Goal: Task Accomplishment & Management: Use online tool/utility

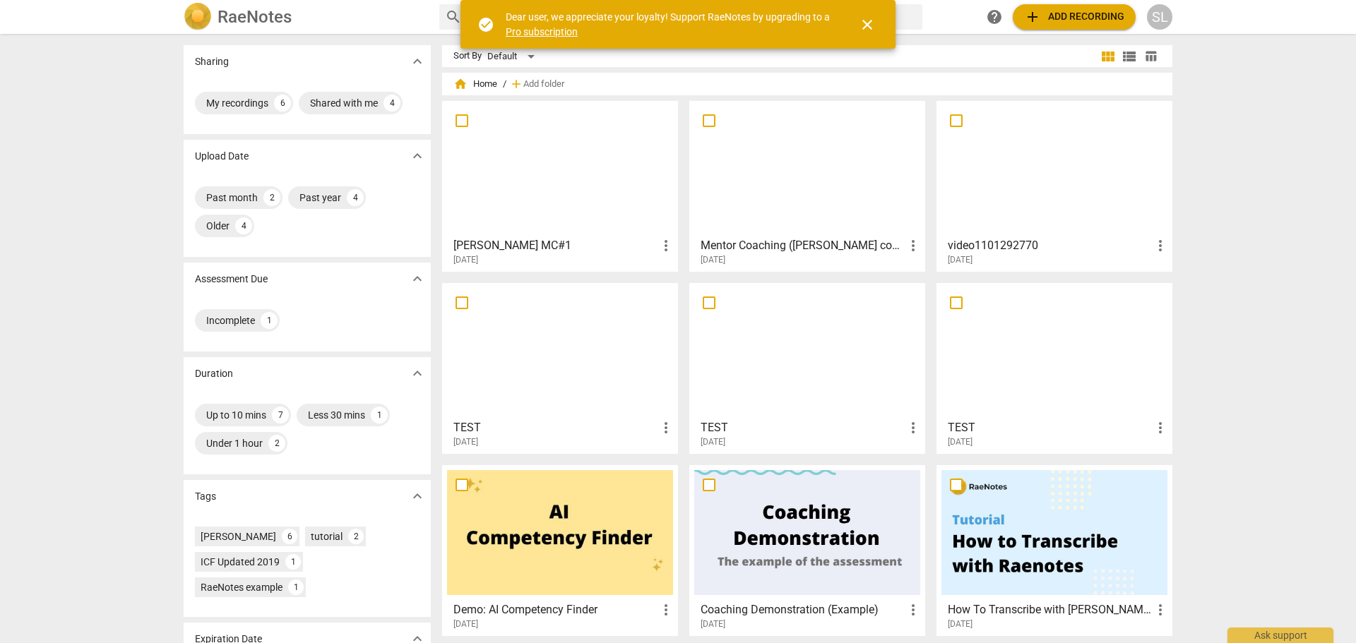
click at [864, 24] on span "close" at bounding box center [867, 24] width 17 height 17
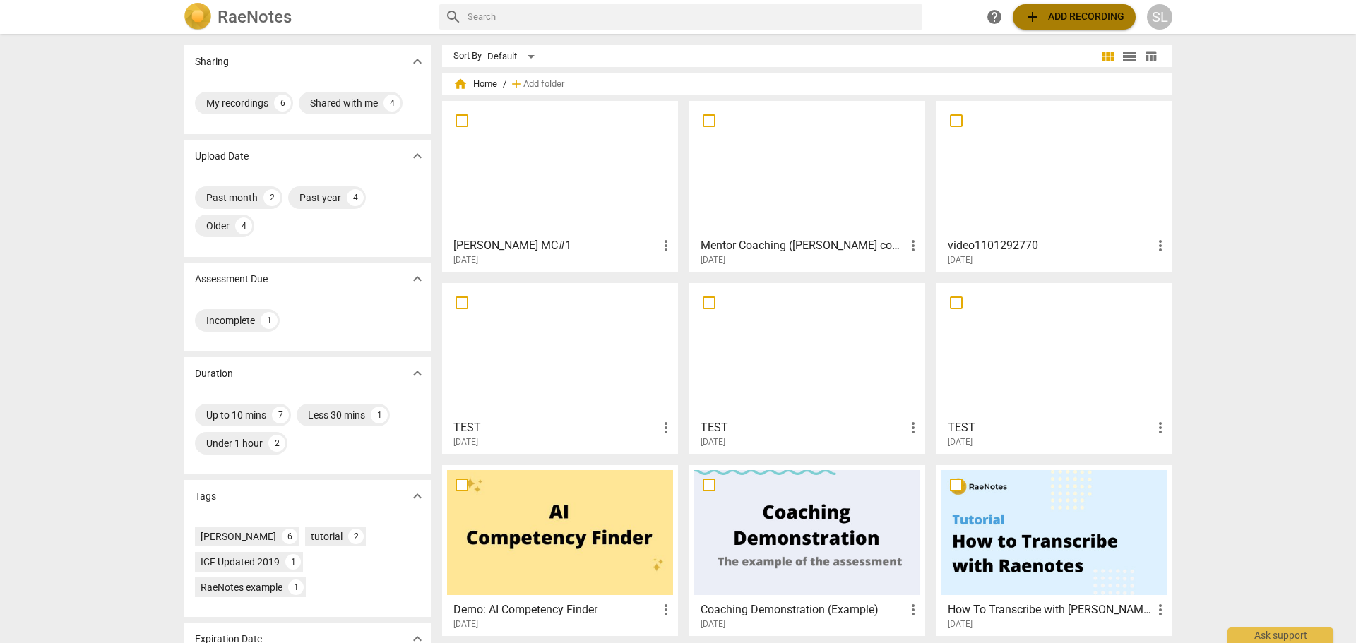
click at [1081, 14] on span "add Add recording" at bounding box center [1074, 16] width 100 height 17
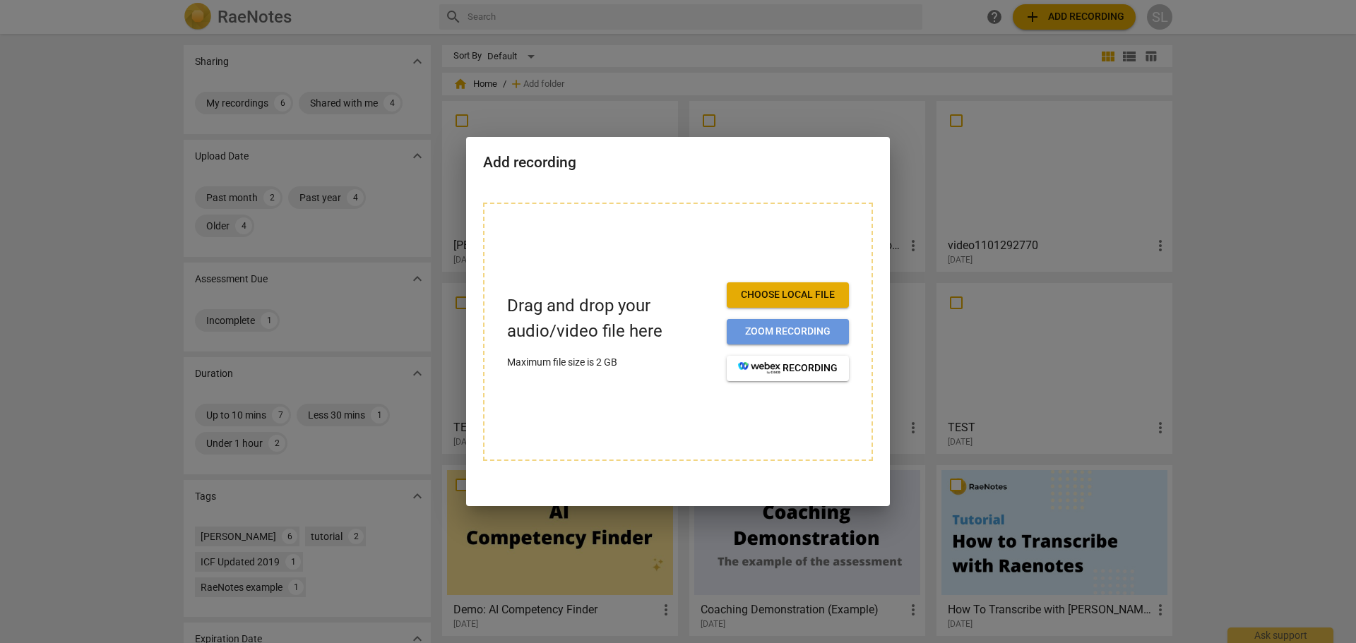
click at [770, 328] on span "Zoom recording" at bounding box center [788, 332] width 100 height 14
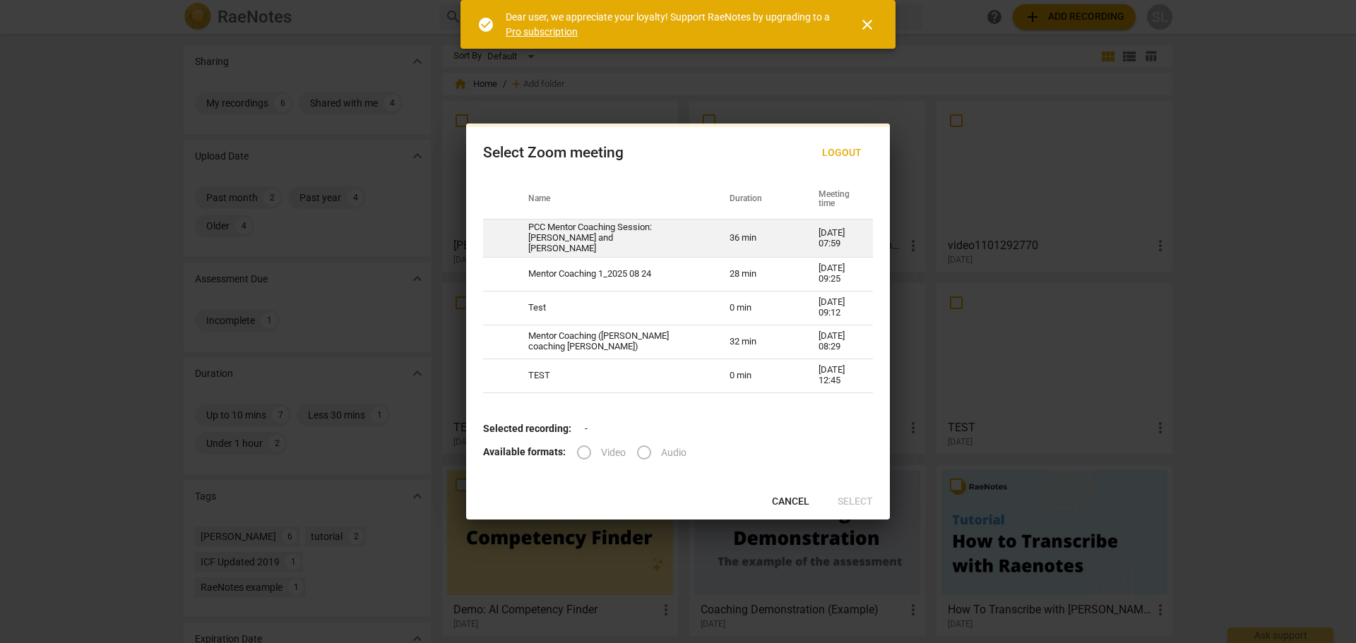
click at [593, 230] on td "PCC Mentor Coaching Session: [PERSON_NAME] and [PERSON_NAME]" at bounding box center [611, 239] width 201 height 38
radio input "true"
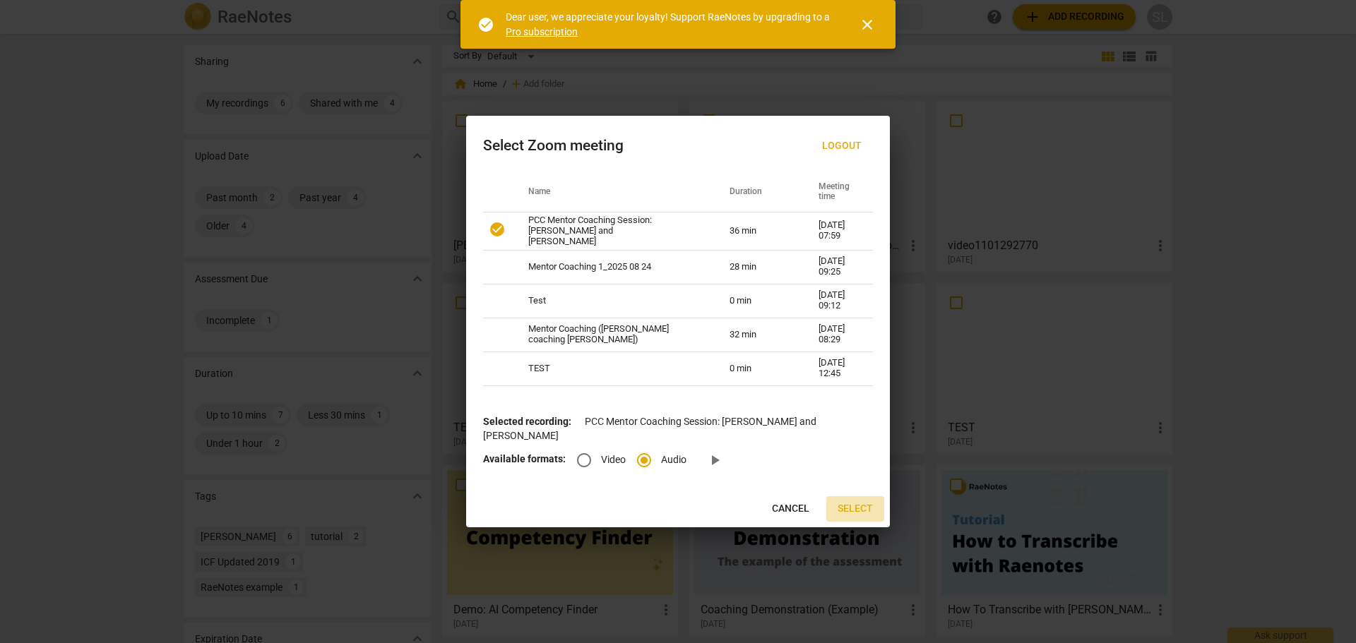
click at [850, 502] on span "Select" at bounding box center [855, 509] width 35 height 14
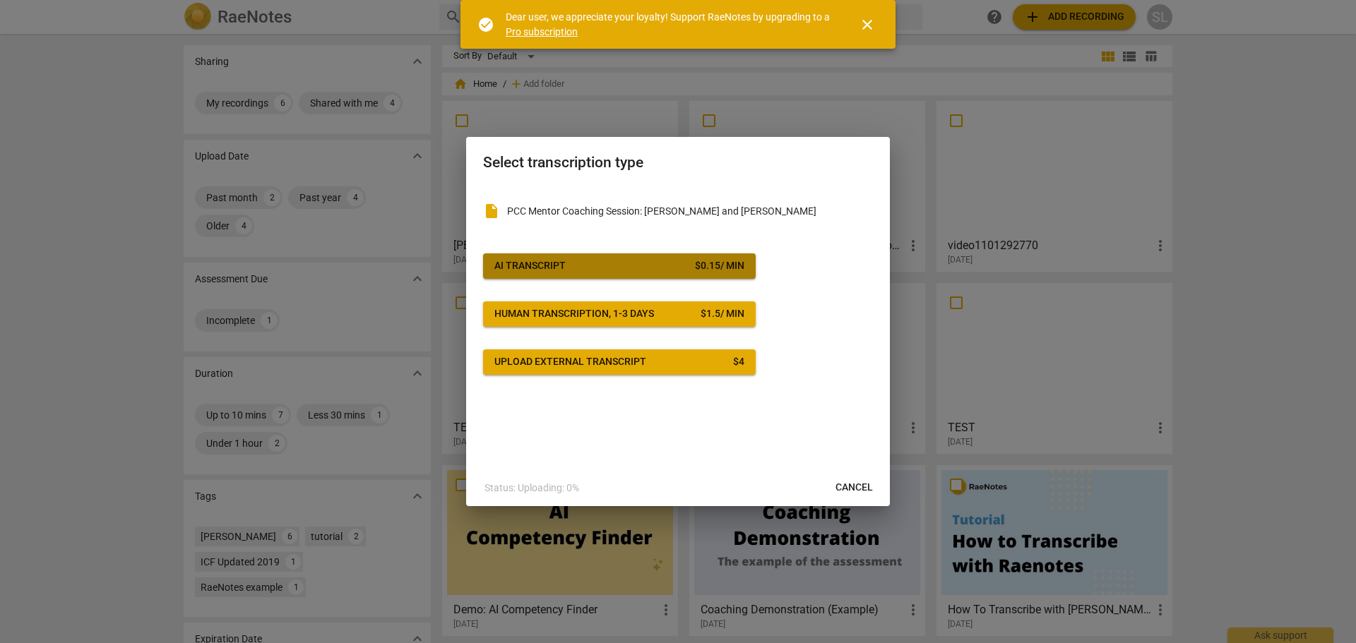
click at [621, 261] on span "AI Transcript $ 0.15 / min" at bounding box center [619, 266] width 250 height 14
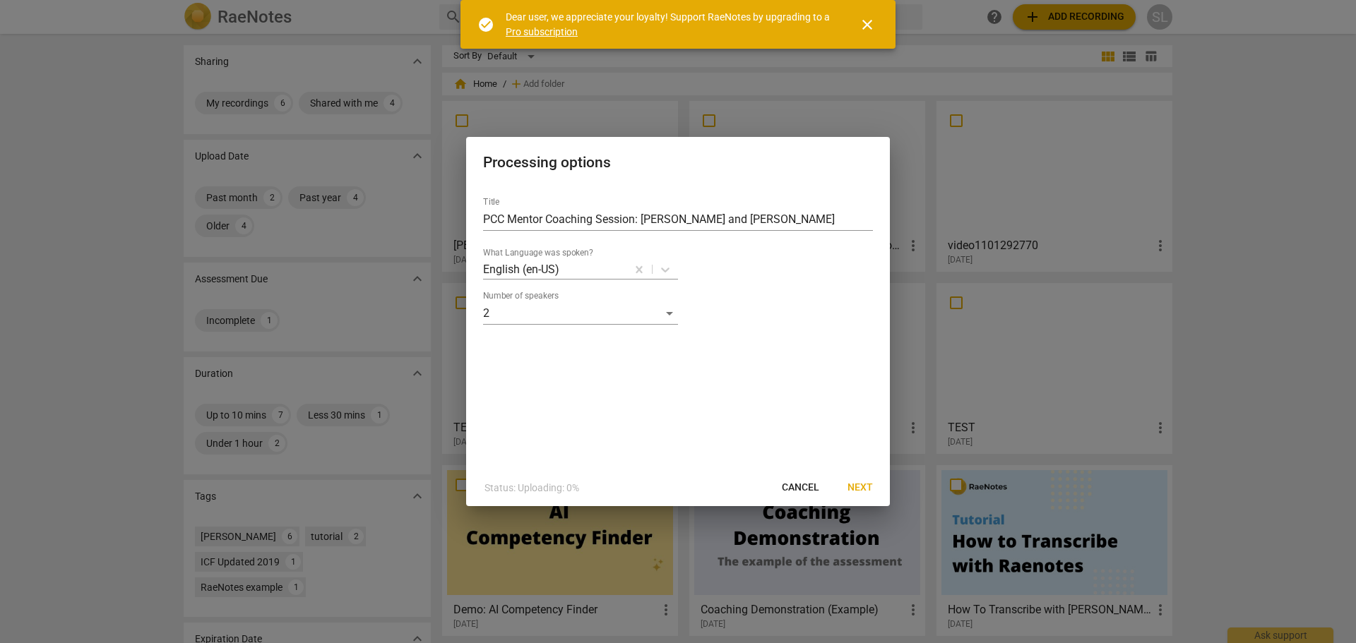
click at [860, 485] on span "Next" at bounding box center [860, 488] width 25 height 14
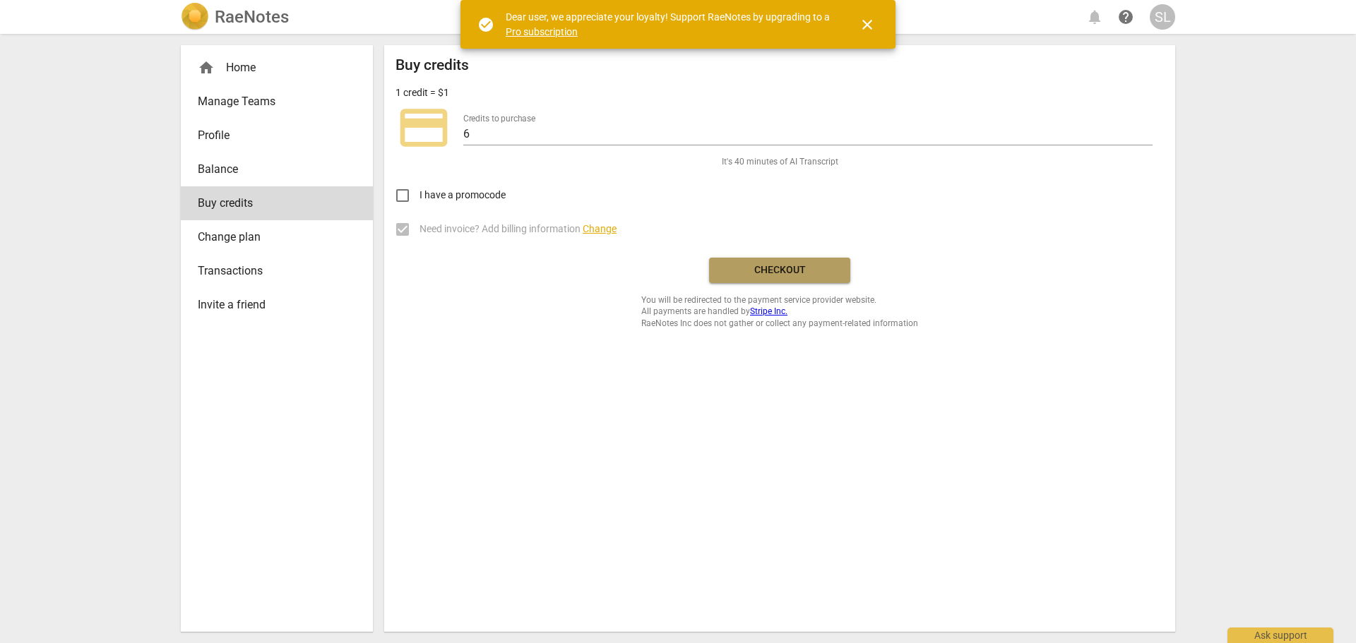
click at [791, 277] on span "Checkout" at bounding box center [779, 270] width 119 height 14
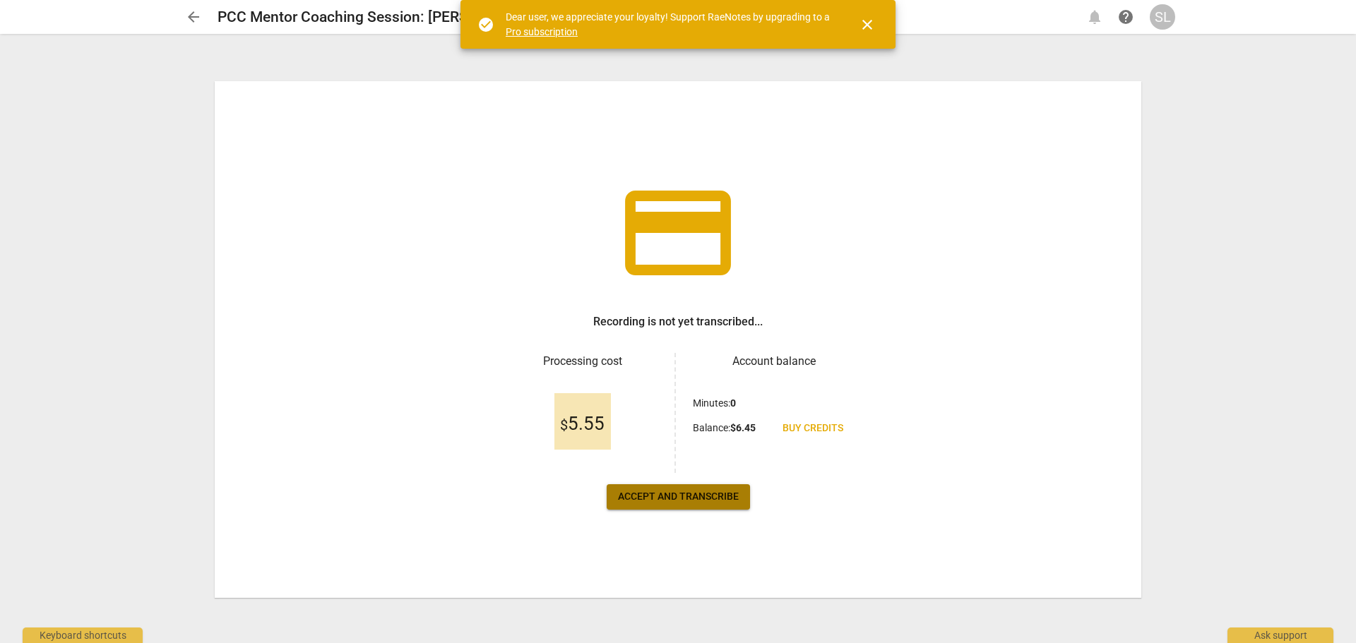
click at [674, 501] on span "Accept and transcribe" at bounding box center [678, 497] width 121 height 14
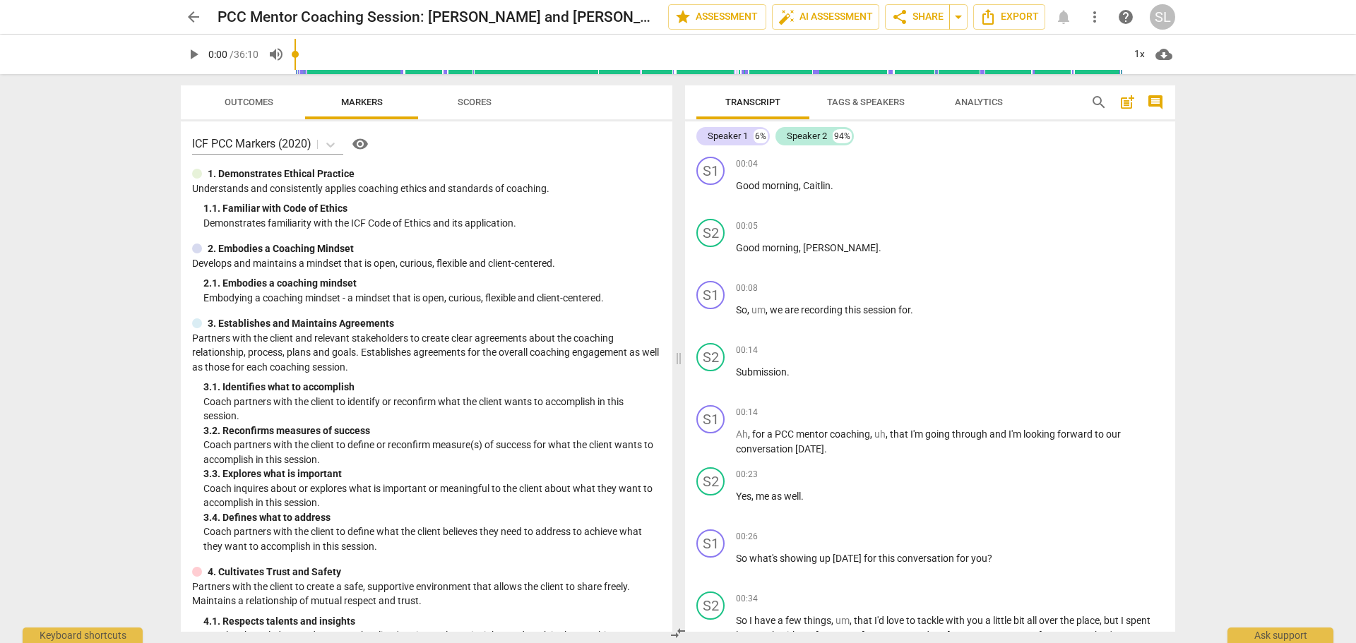
click at [474, 102] on span "Scores" at bounding box center [475, 102] width 34 height 11
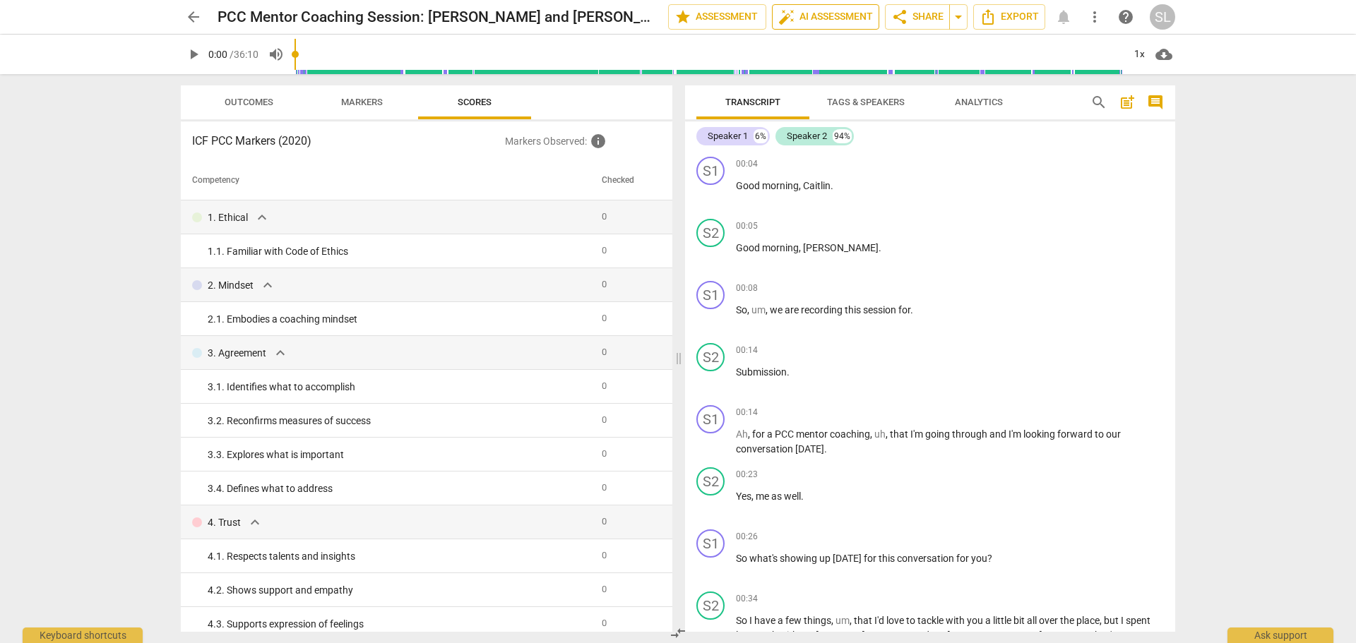
click at [816, 13] on span "auto_fix_high AI Assessment" at bounding box center [825, 16] width 95 height 17
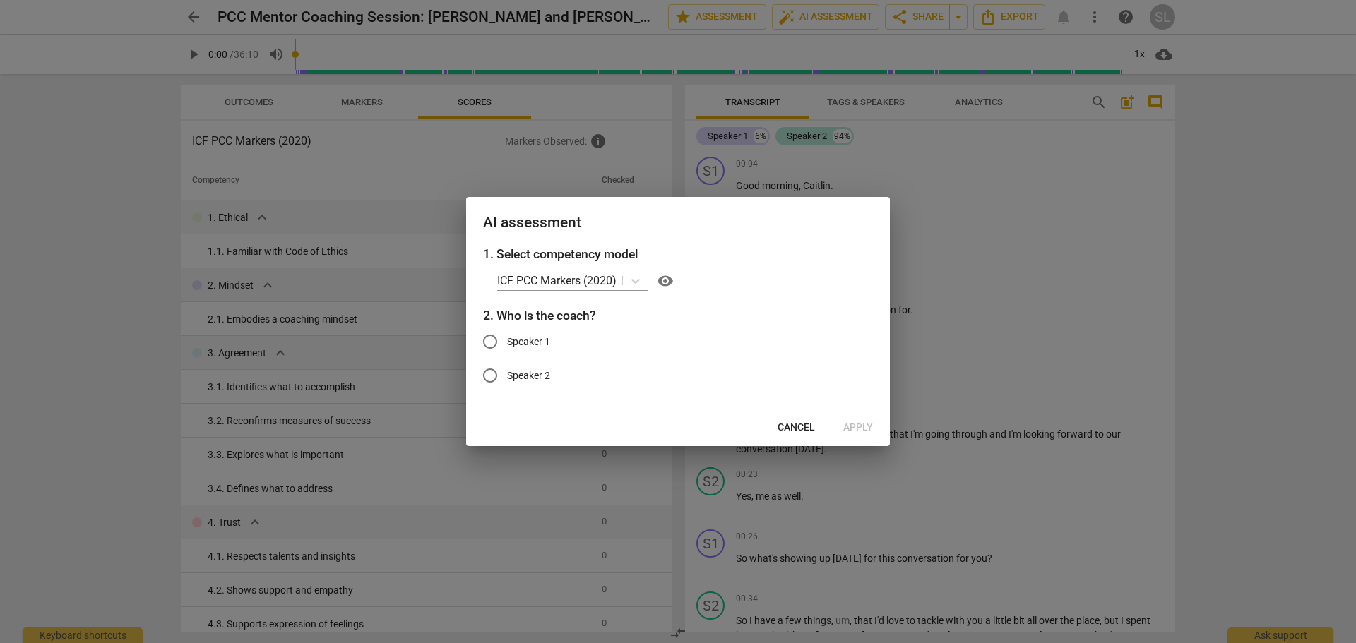
click at [490, 342] on input "Speaker 1" at bounding box center [490, 342] width 34 height 34
radio input "true"
click at [855, 422] on span "Apply" at bounding box center [858, 428] width 30 height 14
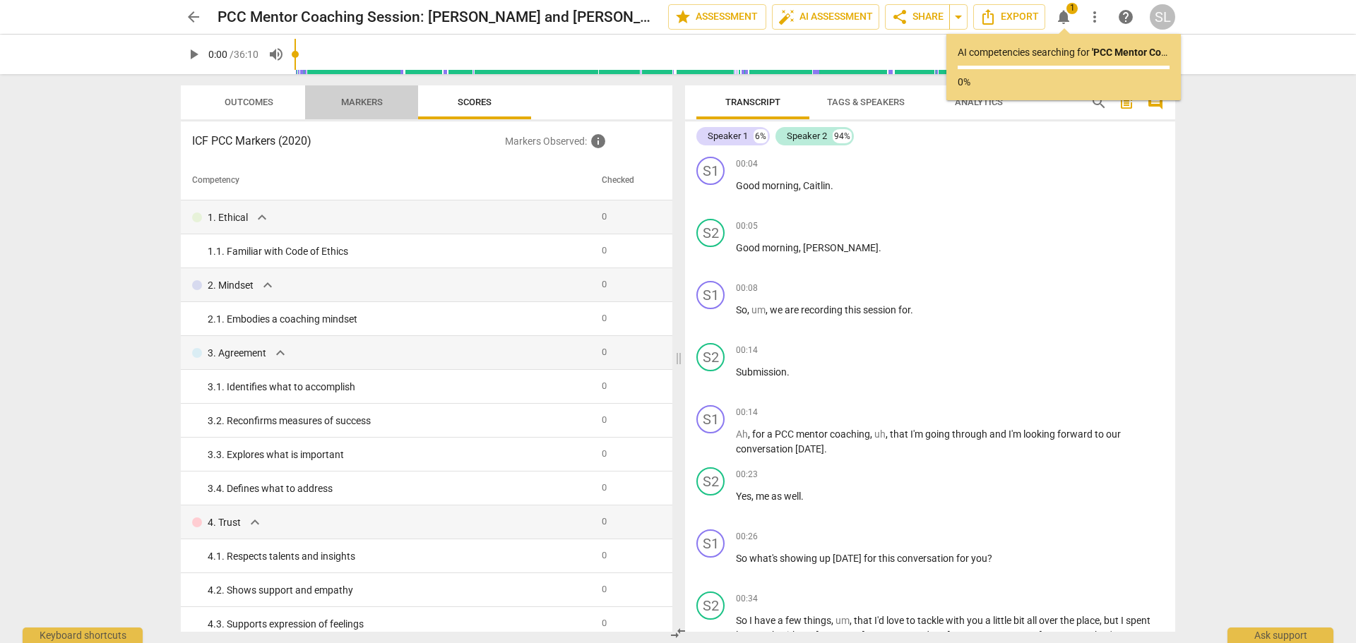
click at [362, 97] on span "Markers" at bounding box center [362, 102] width 42 height 11
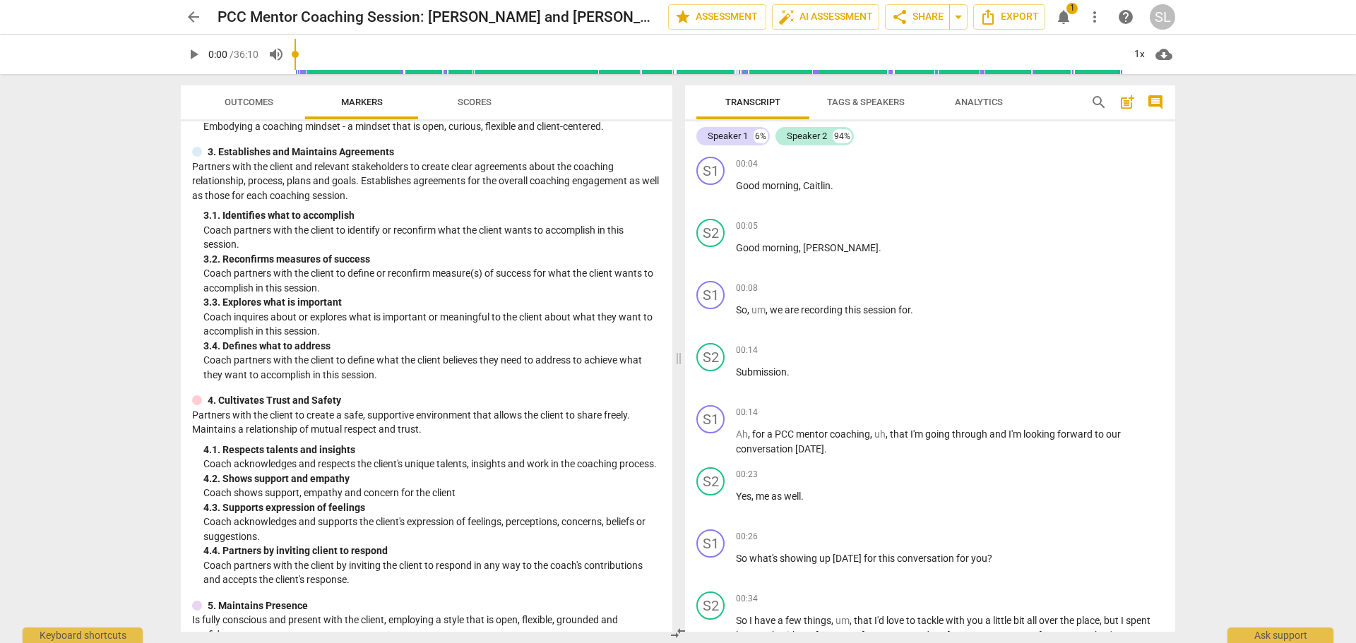
scroll to position [212, 0]
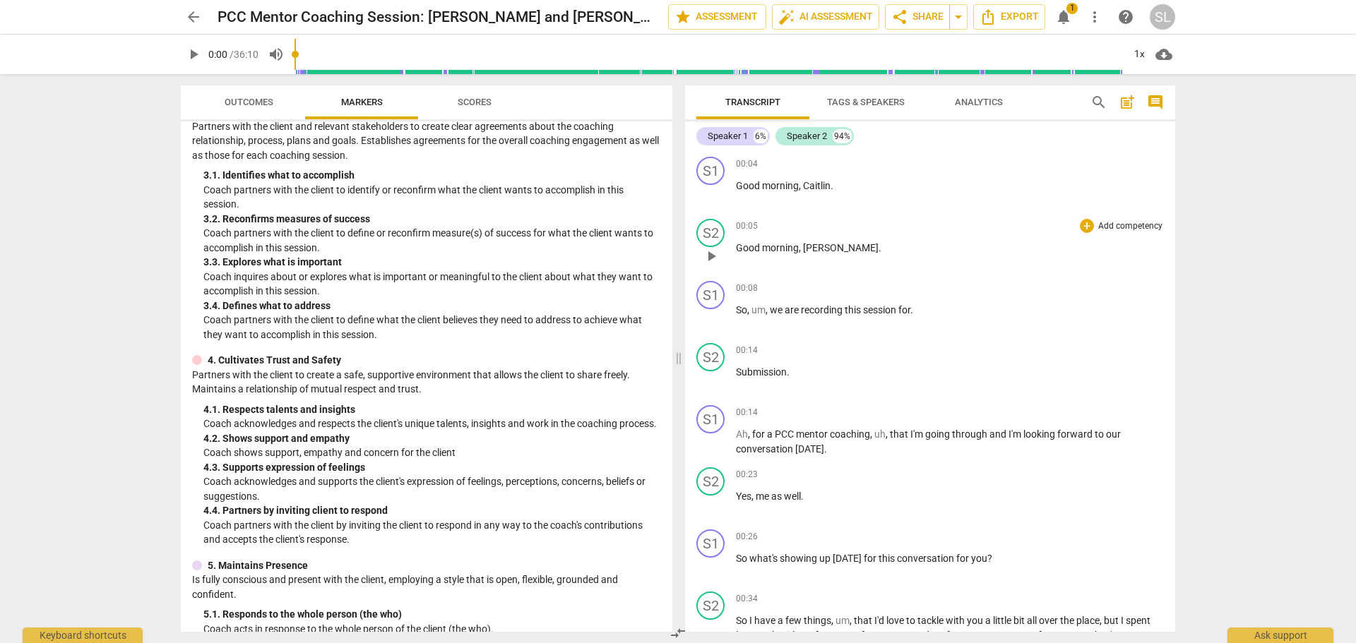
click at [826, 249] on span "Shelly" at bounding box center [841, 247] width 76 height 11
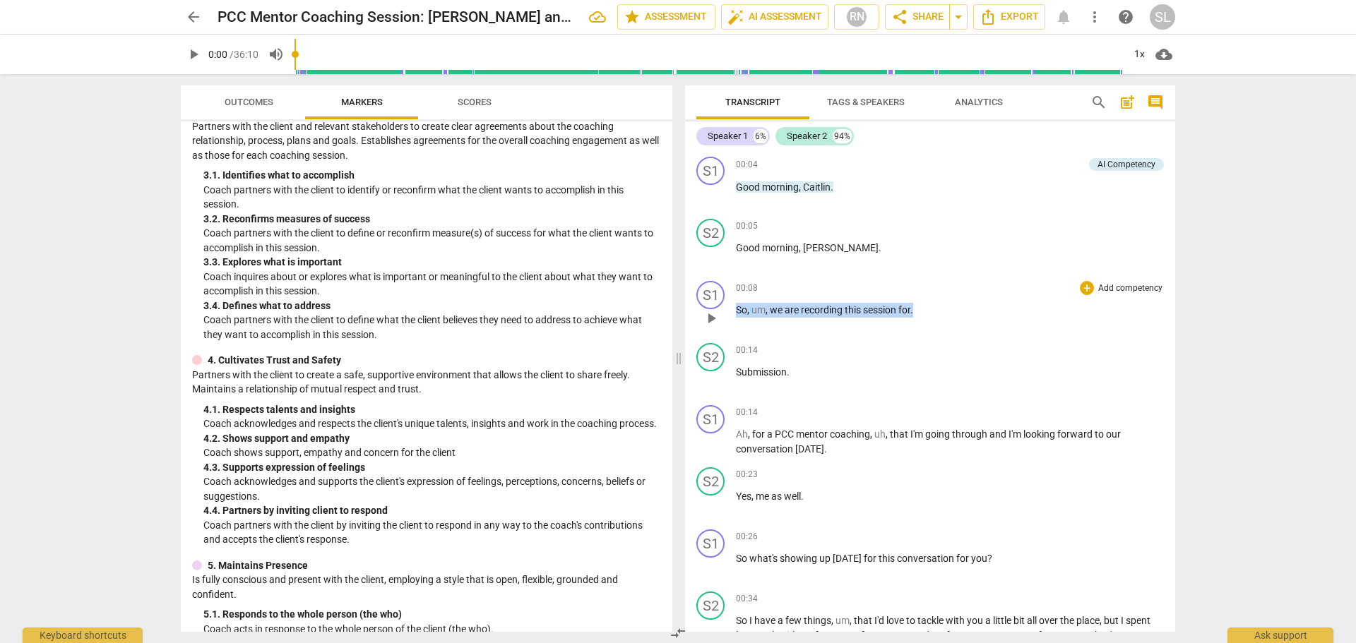
drag, startPoint x: 738, startPoint y: 307, endPoint x: 920, endPoint y: 305, distance: 181.5
click at [920, 305] on p "So , um , we are recording this session for ." at bounding box center [950, 310] width 428 height 15
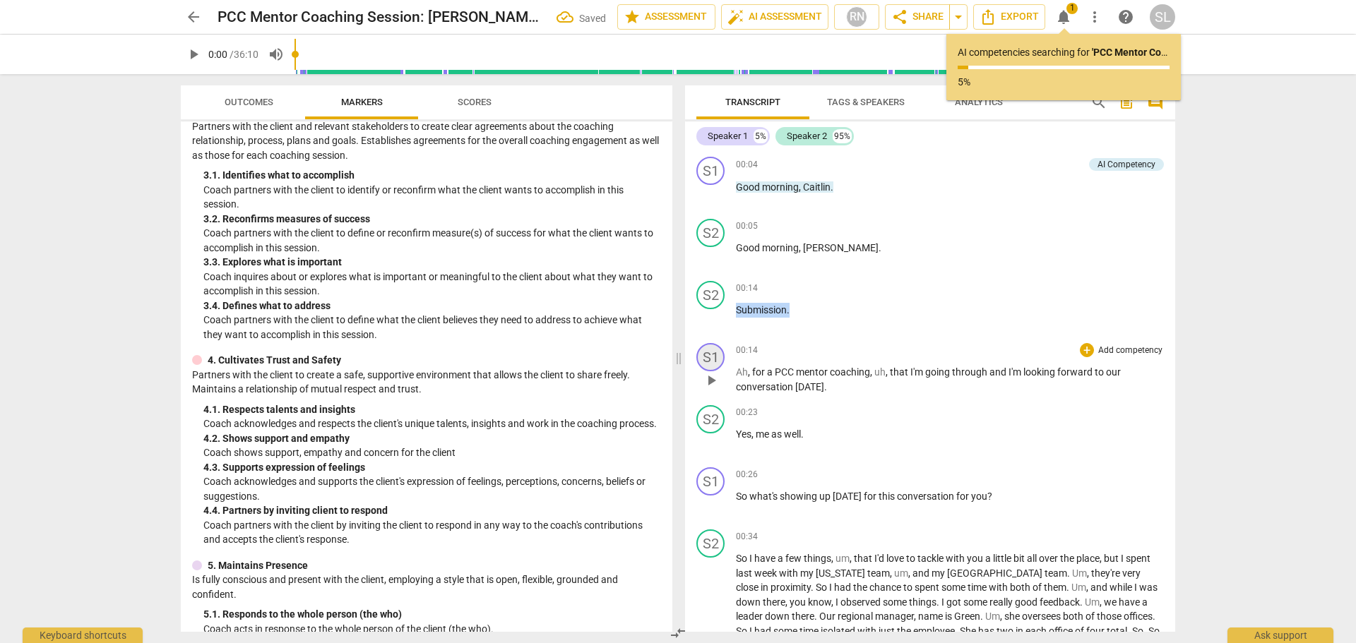
drag, startPoint x: 802, startPoint y: 371, endPoint x: 720, endPoint y: 348, distance: 84.5
click at [720, 348] on div "S1 play_arrow pause 00:04 + Add competency AI Competency keyboard_arrow_right G…" at bounding box center [930, 391] width 490 height 481
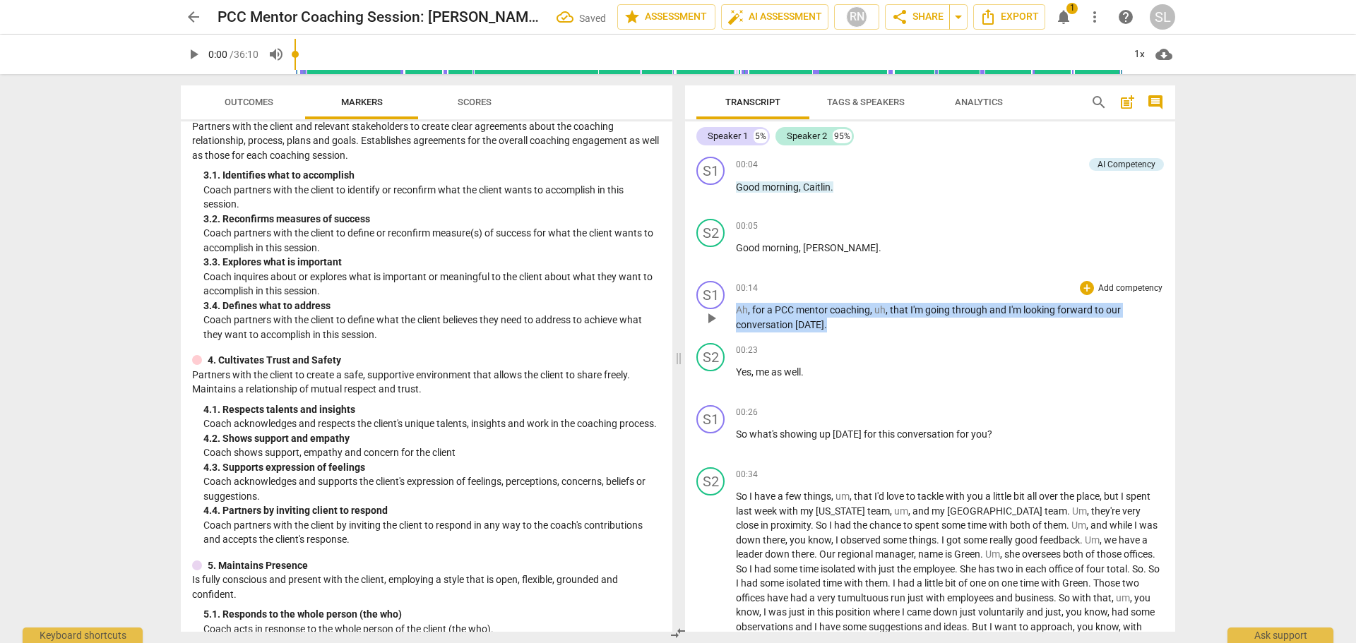
drag, startPoint x: 826, startPoint y: 324, endPoint x: 733, endPoint y: 311, distance: 93.5
click at [733, 311] on div "S1 play_arrow pause 00:14 + Add competency keyboard_arrow_right Ah , for a PCC …" at bounding box center [930, 306] width 490 height 62
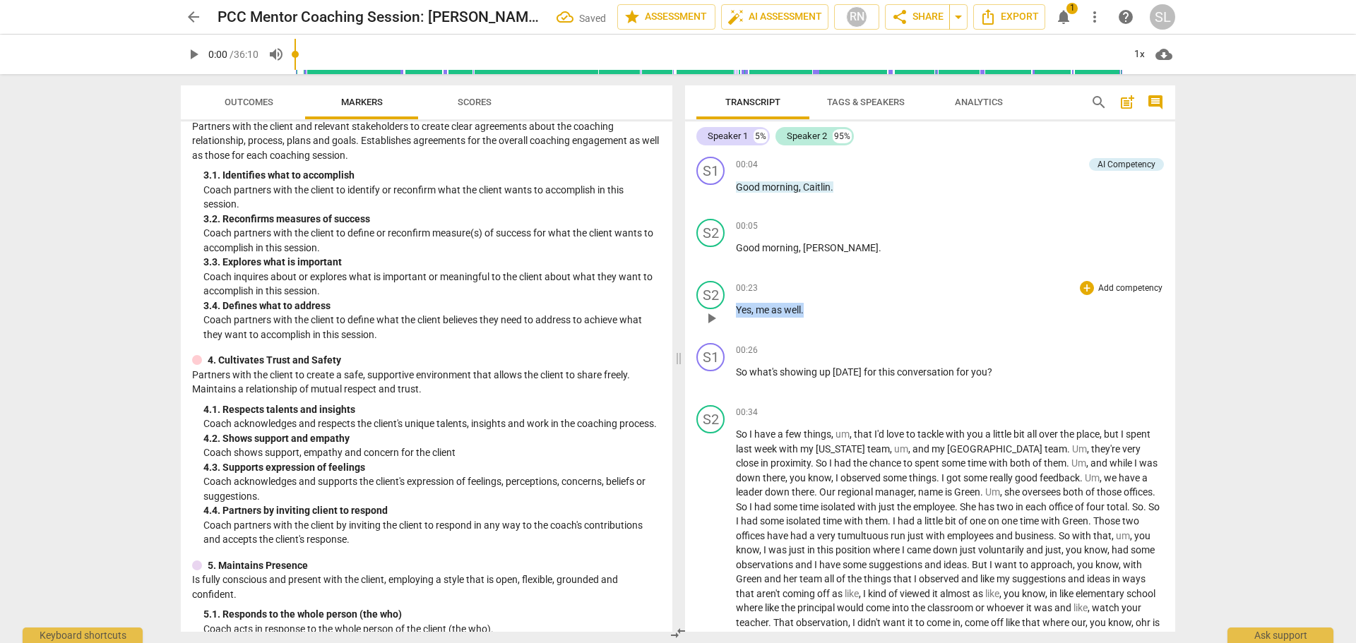
drag, startPoint x: 821, startPoint y: 306, endPoint x: 729, endPoint y: 304, distance: 92.5
click at [729, 304] on div "S2 play_arrow pause 00:23 + Add competency keyboard_arrow_right Yes , me as wel…" at bounding box center [930, 306] width 490 height 62
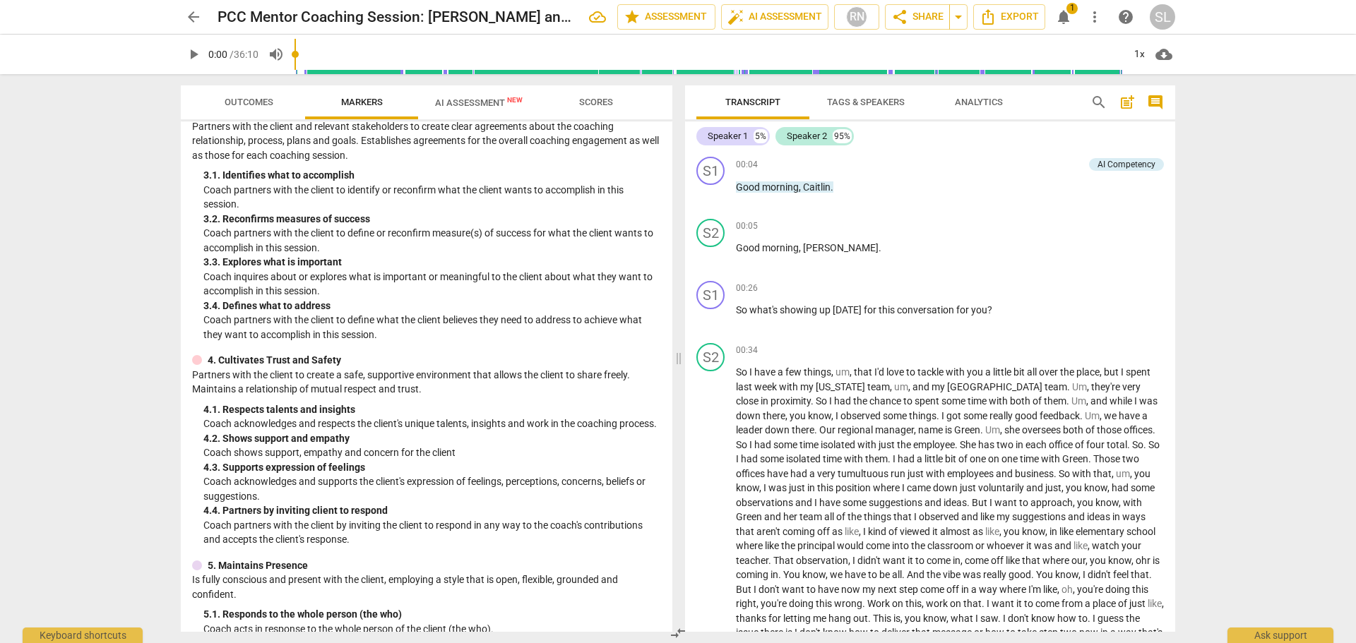
click at [471, 101] on span "AI Assessment New" at bounding box center [479, 102] width 88 height 11
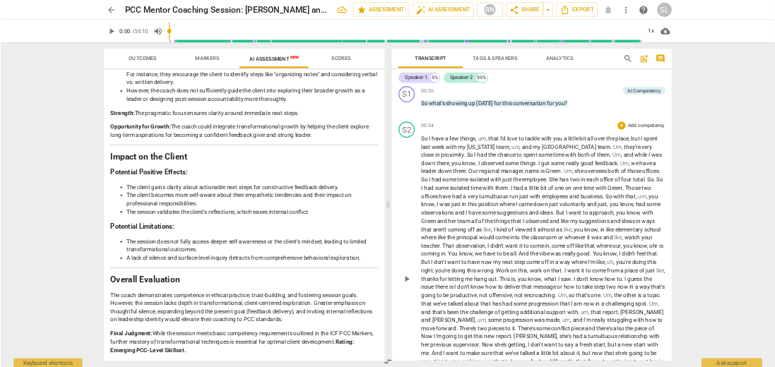
scroll to position [141, 0]
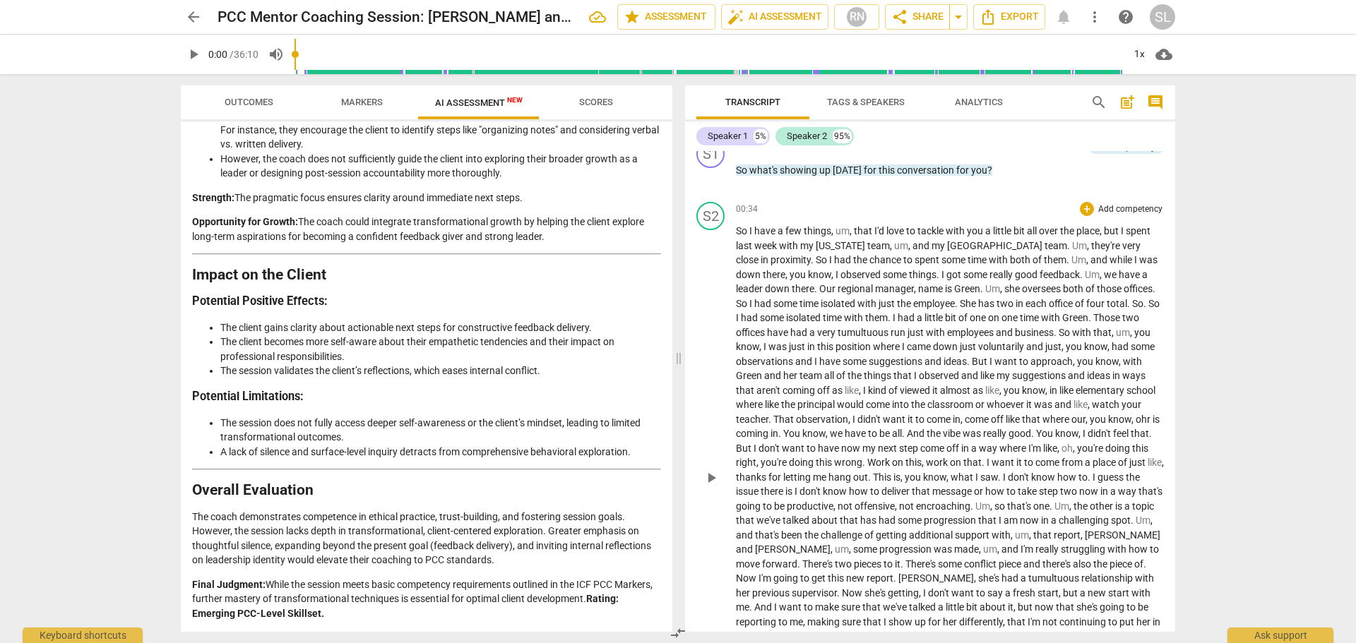
click at [836, 230] on span "um" at bounding box center [843, 230] width 14 height 11
click at [872, 245] on span "," at bounding box center [874, 245] width 4 height 11
click at [1033, 240] on span "Um" at bounding box center [1040, 245] width 15 height 11
click at [992, 259] on span "Um" at bounding box center [999, 259] width 15 height 11
click at [1031, 270] on span "Um" at bounding box center [1038, 274] width 15 height 11
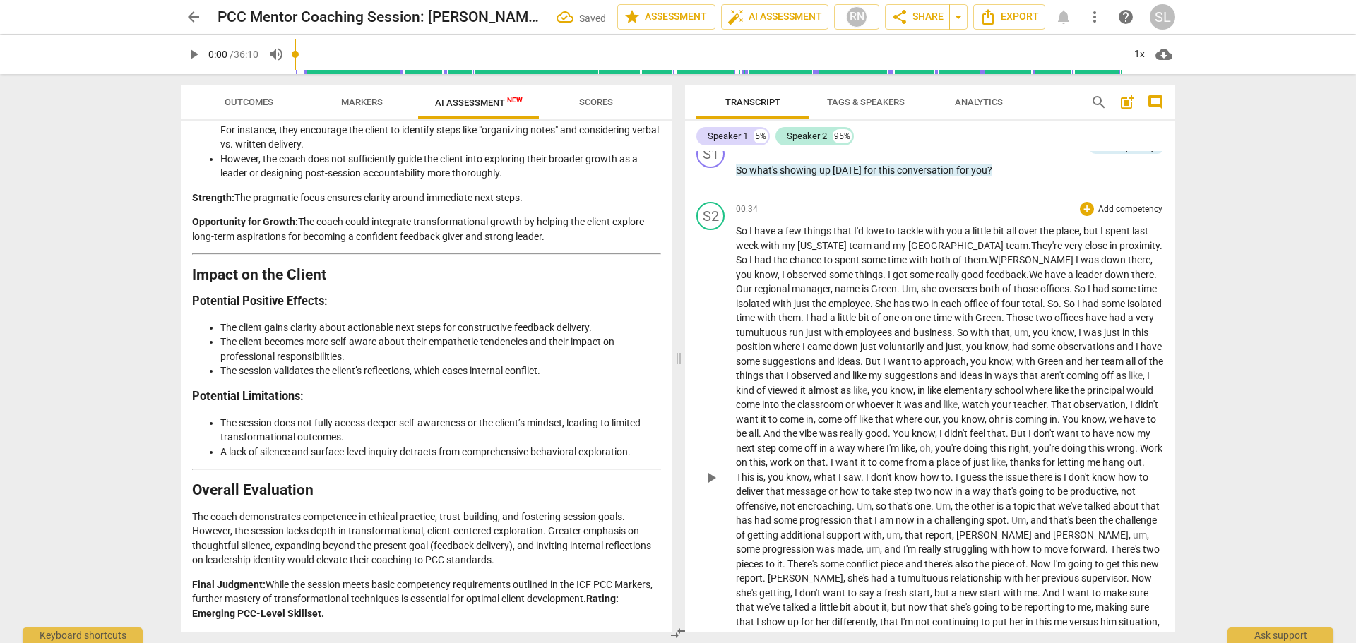
click at [902, 285] on span "Um" at bounding box center [909, 288] width 15 height 11
click at [964, 302] on span "office" at bounding box center [977, 303] width 26 height 11
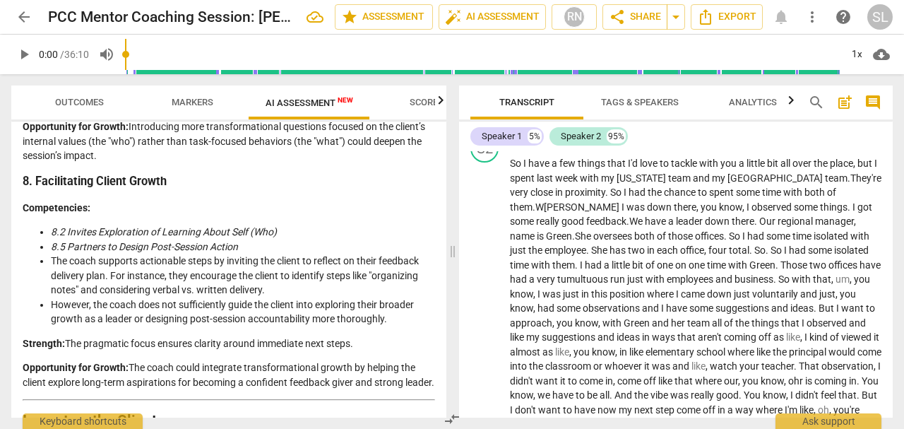
scroll to position [188, 0]
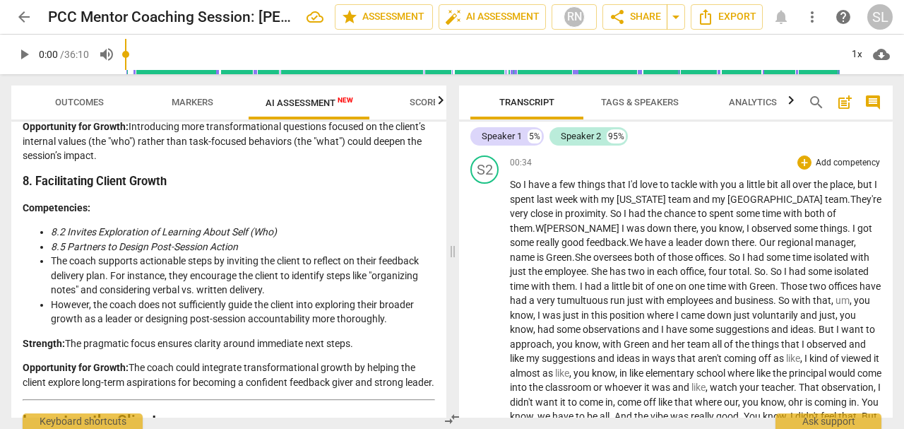
click at [831, 298] on span "," at bounding box center [833, 300] width 4 height 11
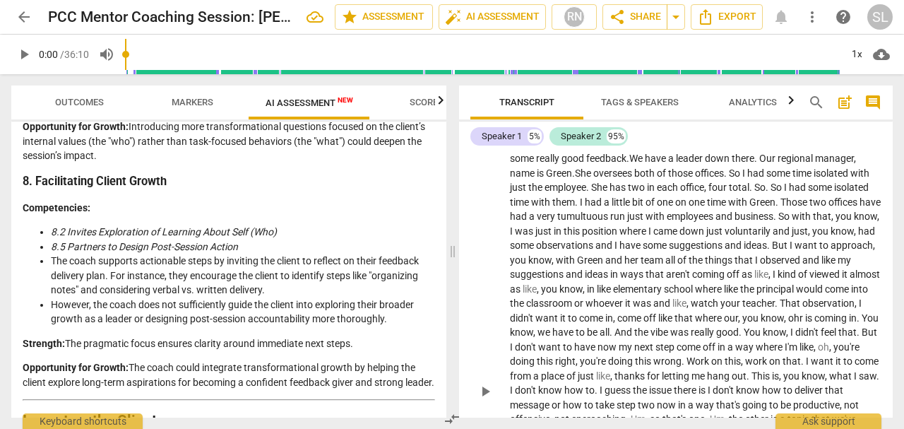
scroll to position [283, 0]
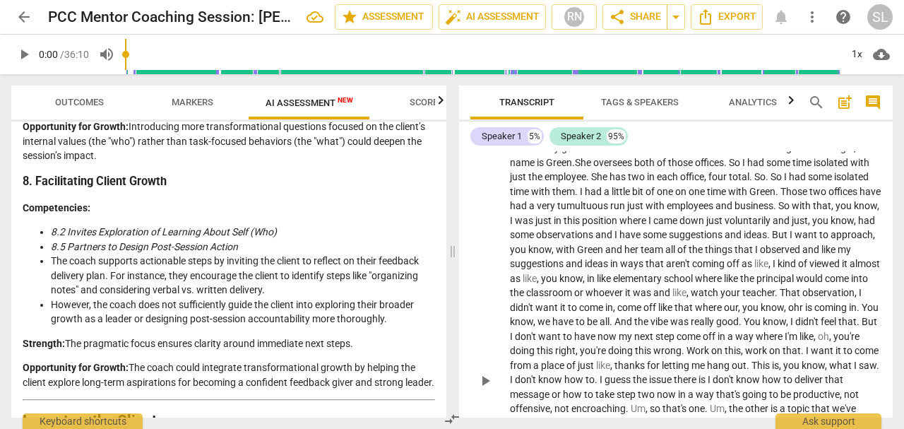
click at [742, 262] on span "as" at bounding box center [748, 263] width 13 height 11
click at [672, 292] on span "like" at bounding box center [679, 292] width 14 height 11
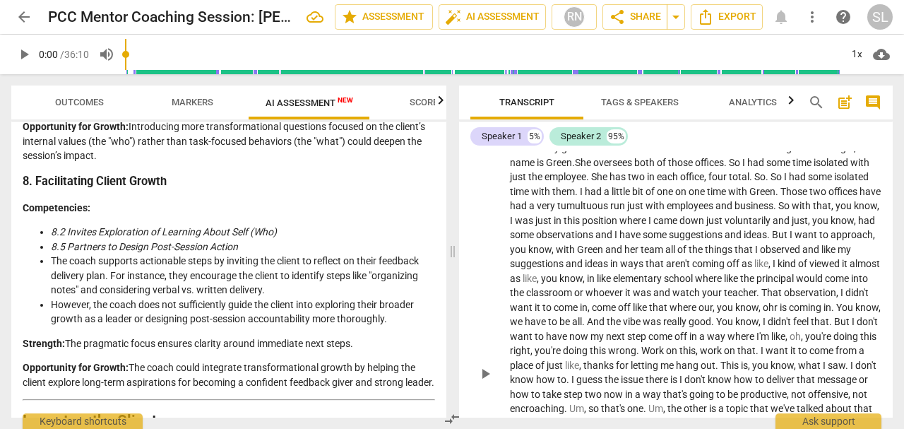
click at [763, 307] on span "ohr" at bounding box center [771, 307] width 17 height 11
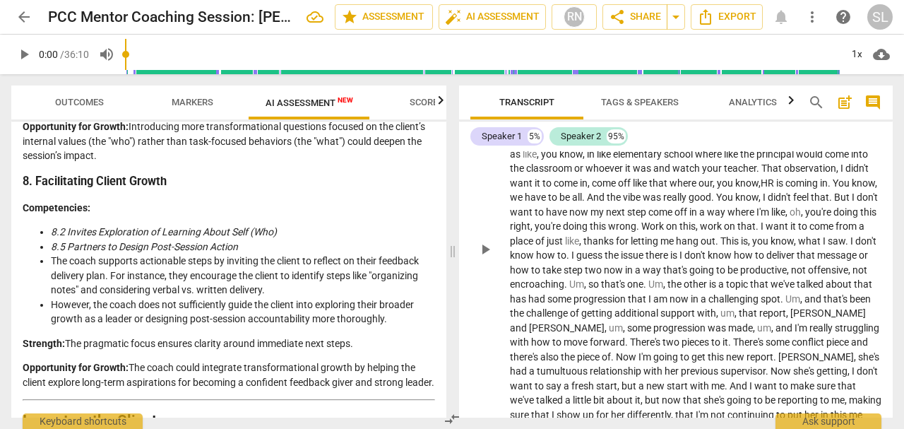
scroll to position [424, 0]
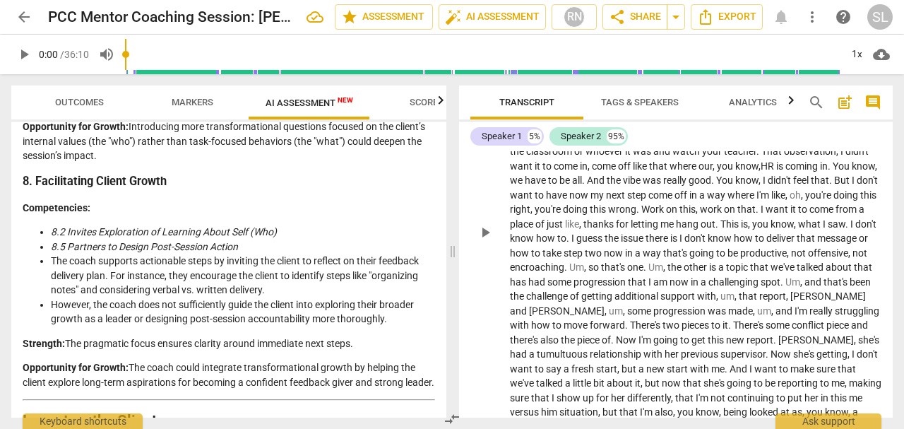
click at [569, 266] on span "Um" at bounding box center [576, 266] width 15 height 11
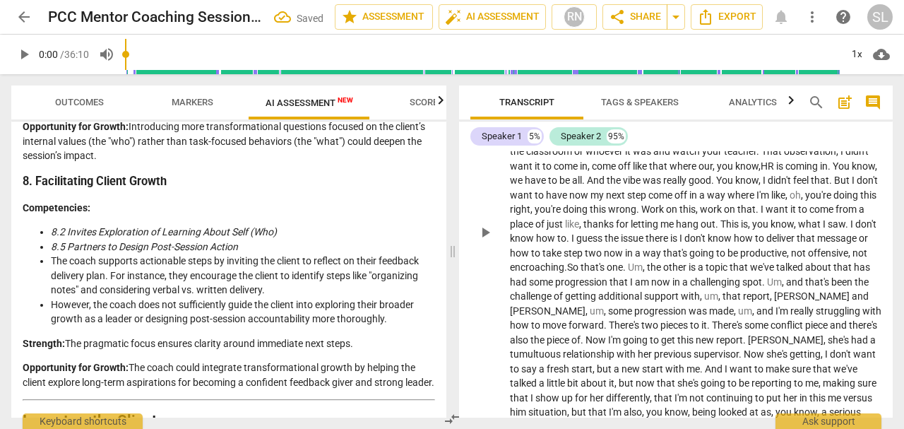
click at [630, 266] on span "Um" at bounding box center [635, 266] width 15 height 11
click at [484, 240] on span "play_arrow" at bounding box center [485, 232] width 17 height 17
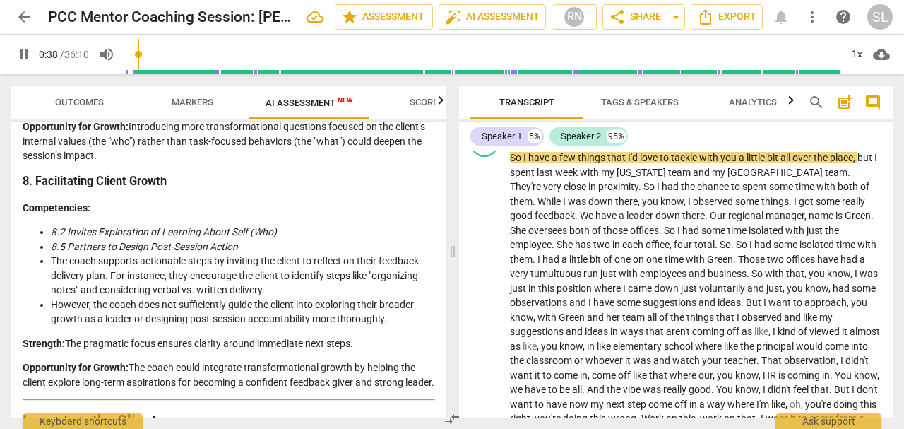
click at [153, 48] on input "range" at bounding box center [482, 54] width 715 height 45
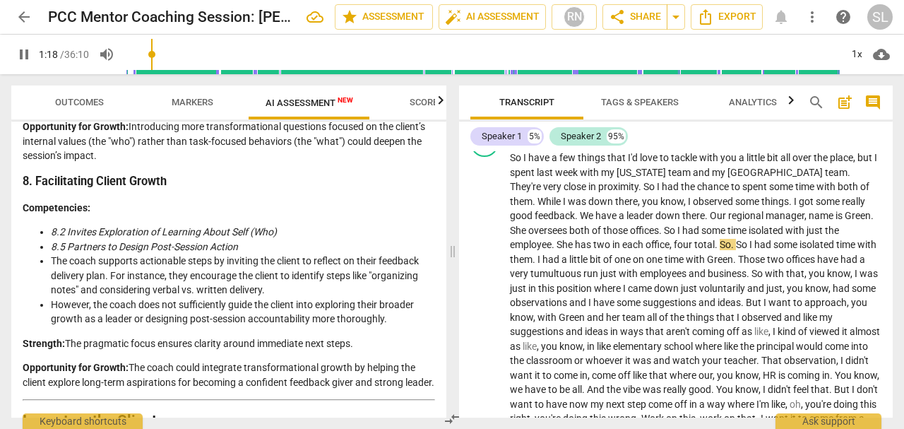
click at [170, 51] on input "range" at bounding box center [482, 54] width 715 height 45
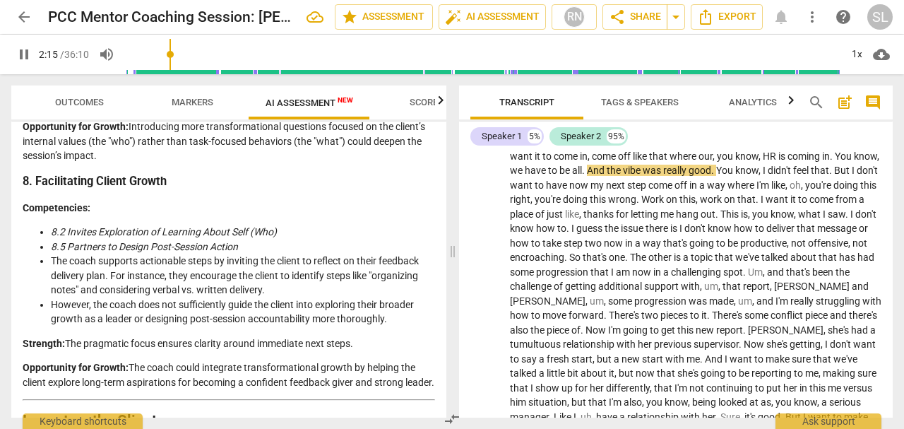
scroll to position [451, 0]
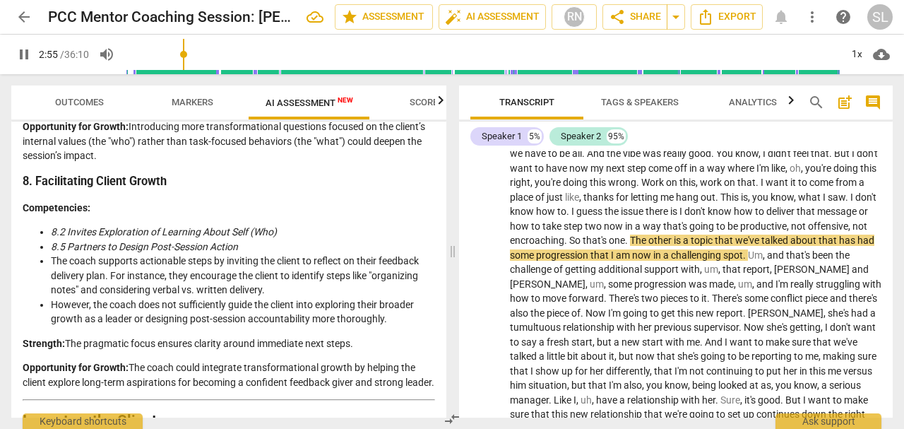
click at [185, 52] on input "range" at bounding box center [482, 54] width 715 height 45
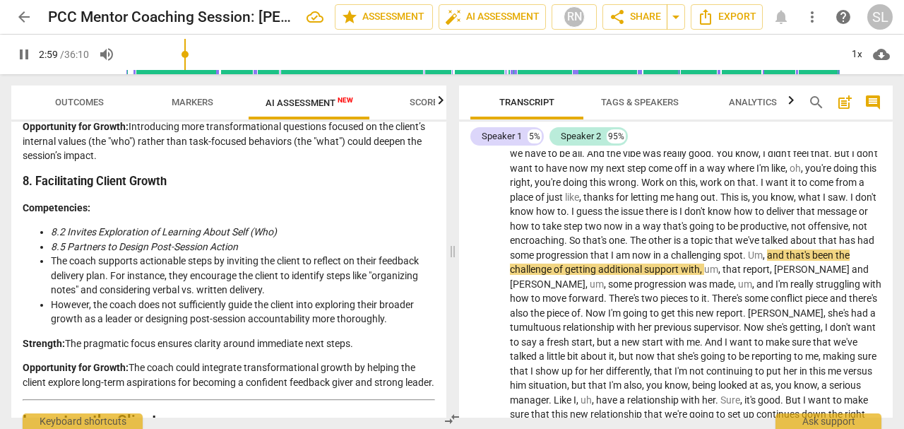
click at [179, 51] on input "range" at bounding box center [482, 54] width 715 height 45
click at [21, 57] on span "pause" at bounding box center [24, 54] width 17 height 17
type input "182"
click at [705, 270] on span "um" at bounding box center [711, 268] width 14 height 11
click at [719, 284] on span "um" at bounding box center [726, 283] width 14 height 11
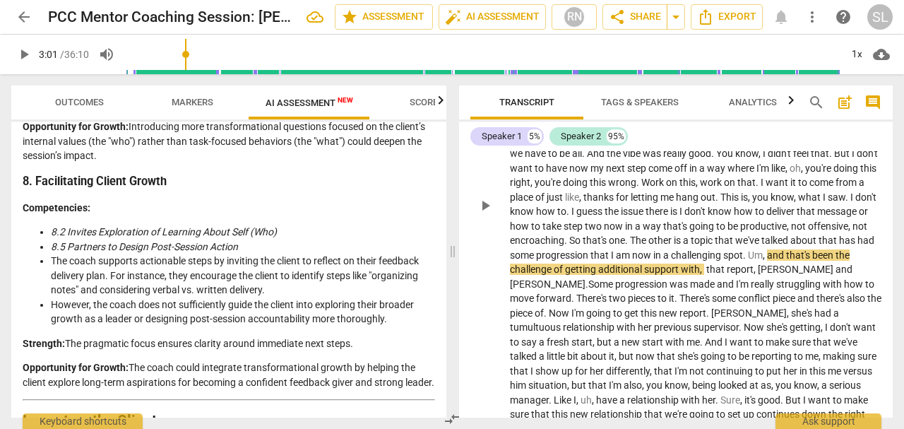
click at [549, 307] on span "." at bounding box center [546, 312] width 5 height 11
click at [703, 311] on span "." at bounding box center [705, 312] width 5 height 11
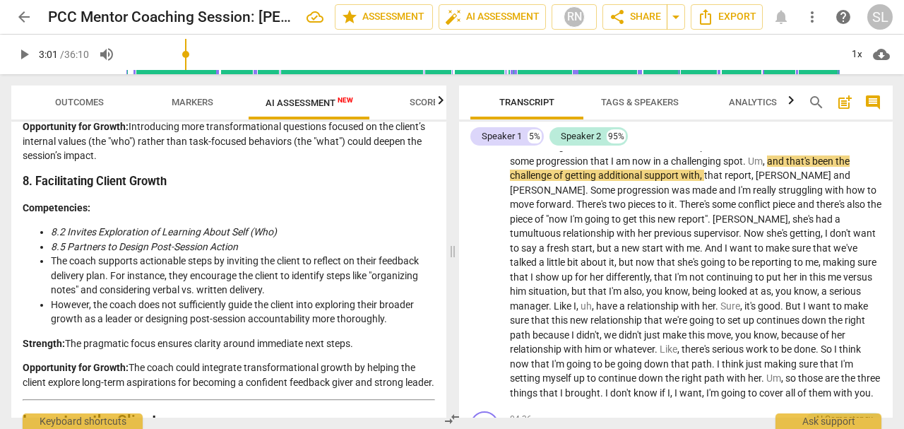
scroll to position [592, 0]
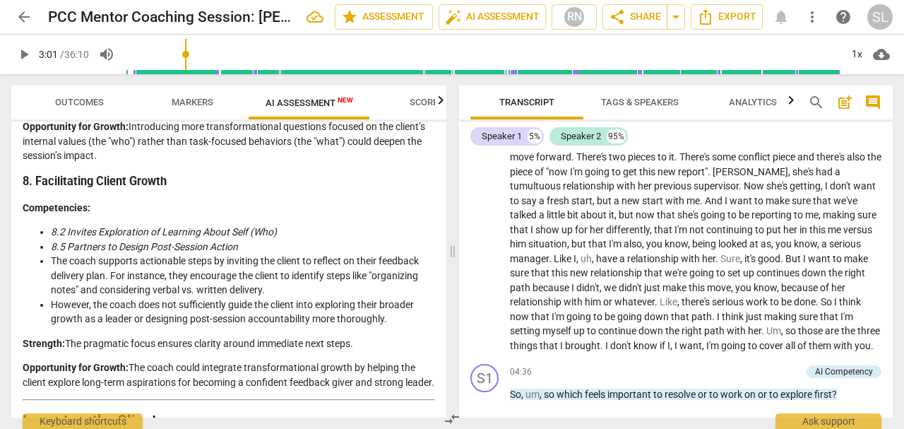
click at [592, 253] on span "uh" at bounding box center [586, 258] width 11 height 11
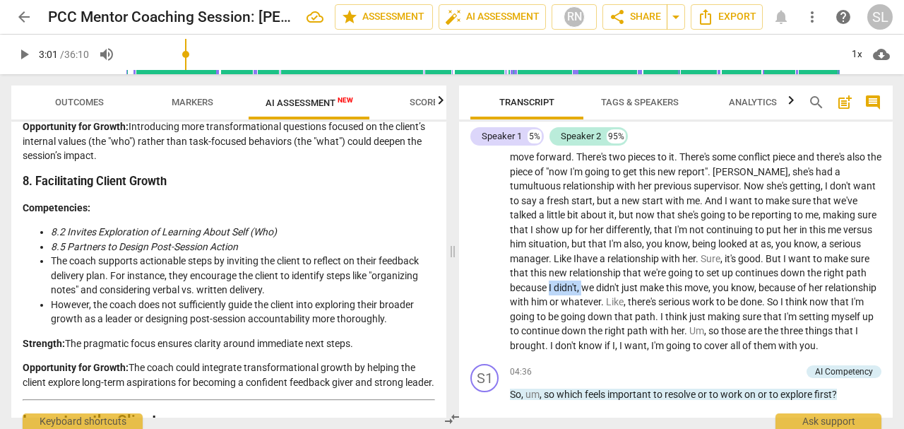
drag, startPoint x: 849, startPoint y: 270, endPoint x: 542, endPoint y: 285, distance: 306.9
click at [542, 285] on p "So I have a few things that I'd love to tackle with you a little bit all over t…" at bounding box center [695, 62] width 371 height 579
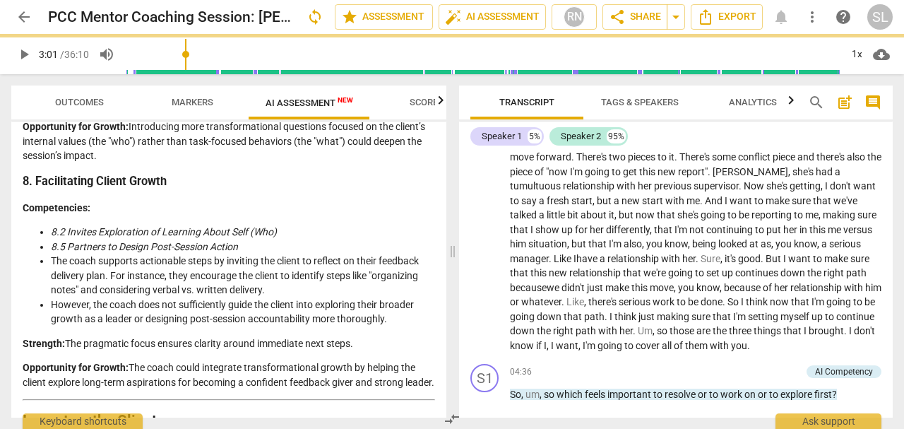
click at [566, 299] on span "Like" at bounding box center [575, 301] width 18 height 11
click at [575, 315] on span "path" at bounding box center [567, 316] width 20 height 11
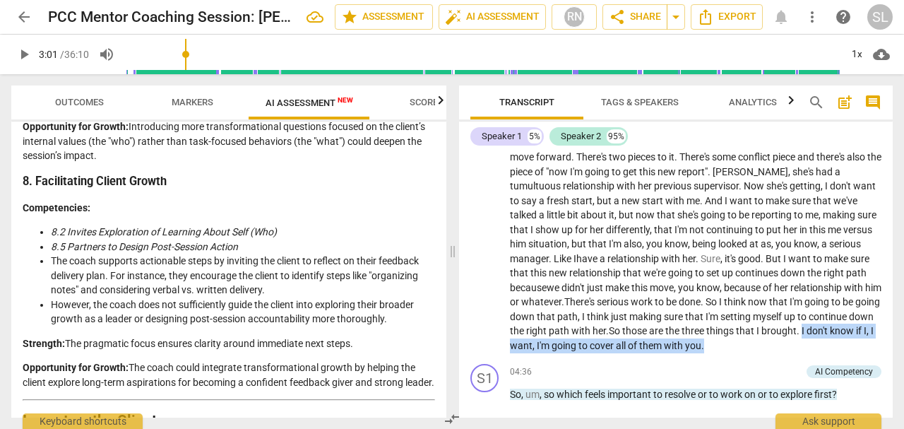
drag, startPoint x: 802, startPoint y: 329, endPoint x: 802, endPoint y: 339, distance: 9.9
click at [802, 339] on p "So I have a few things that I'd love to tackle with you a little bit all over t…" at bounding box center [695, 62] width 371 height 579
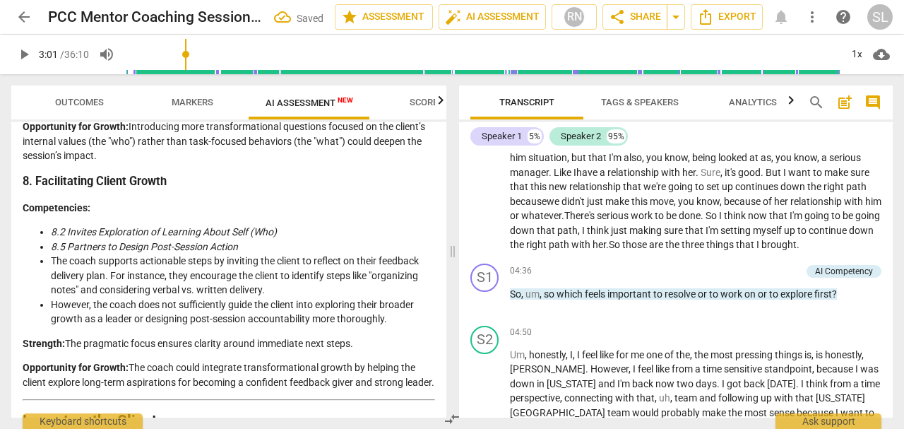
scroll to position [686, 0]
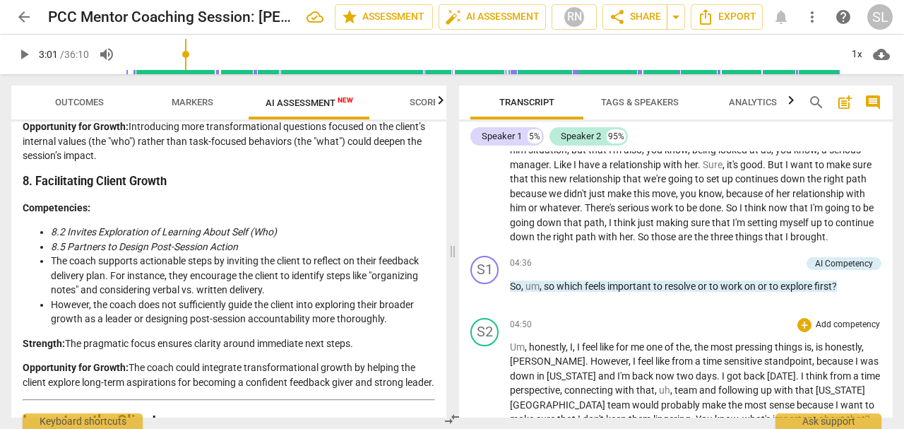
click at [528, 285] on span "um" at bounding box center [532, 285] width 14 height 11
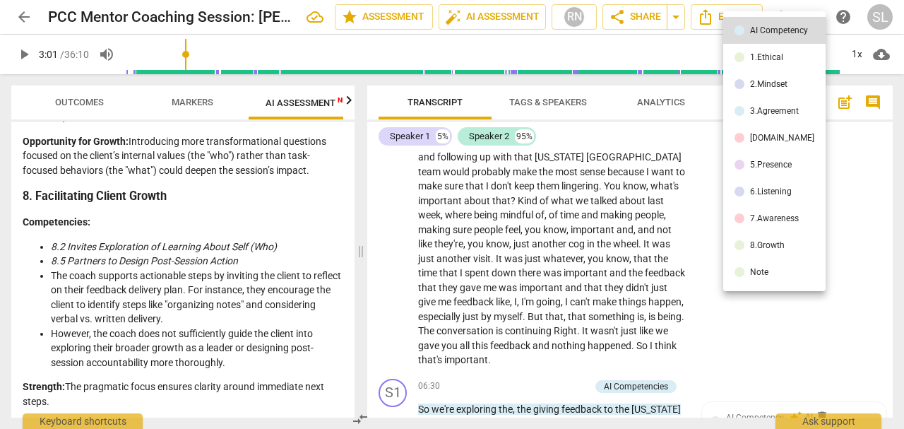
scroll to position [968, 0]
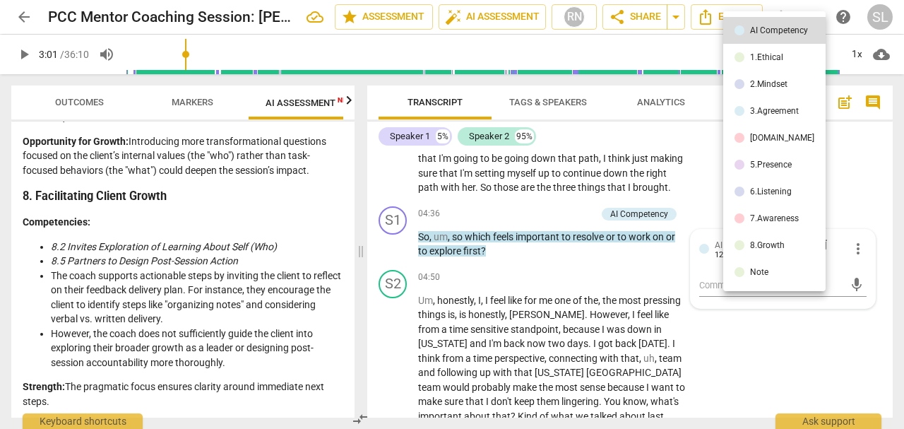
click at [460, 260] on div at bounding box center [452, 214] width 904 height 429
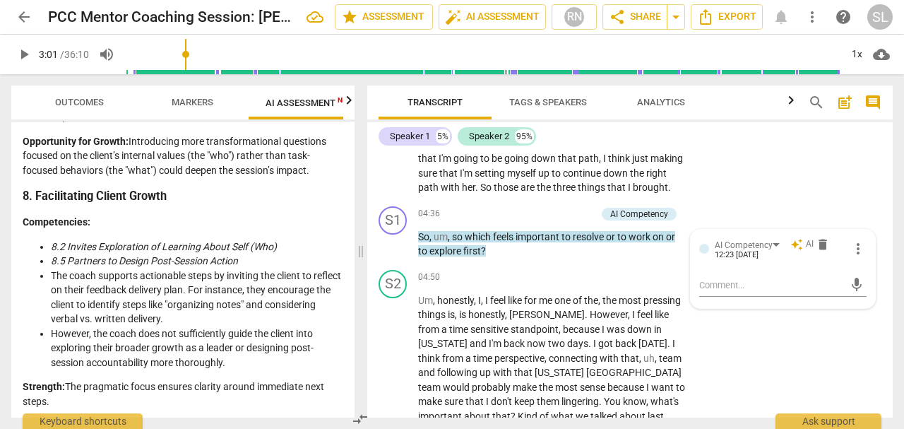
click at [462, 182] on span "with" at bounding box center [451, 187] width 21 height 11
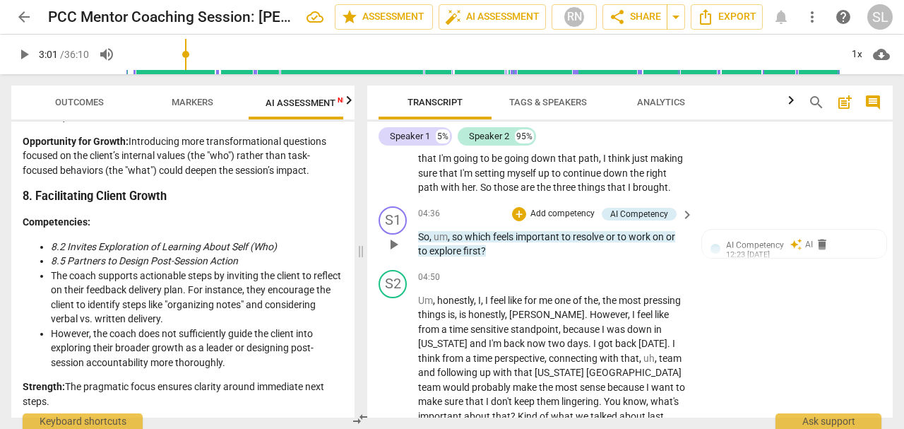
drag, startPoint x: 441, startPoint y: 234, endPoint x: 505, endPoint y: 254, distance: 67.0
click at [505, 254] on p "So , um , so which feels important to resolve or to work on or to explore first…" at bounding box center [552, 244] width 268 height 29
click at [816, 244] on span "delete" at bounding box center [822, 244] width 14 height 14
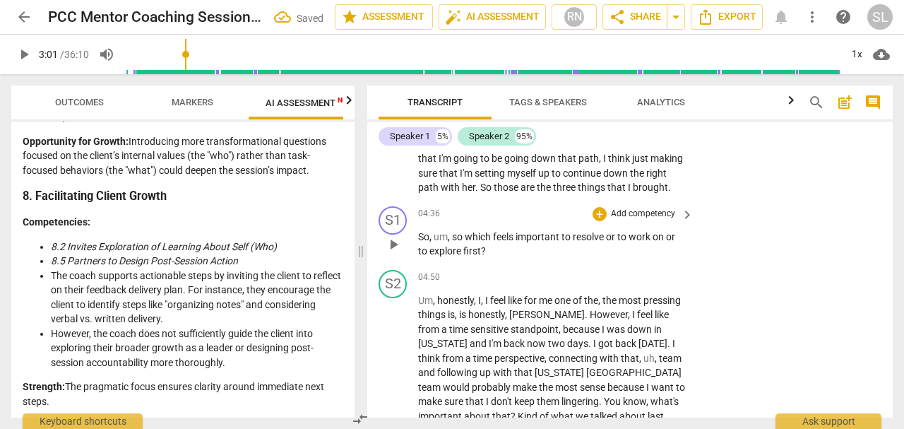
click at [447, 237] on span "um" at bounding box center [441, 236] width 14 height 11
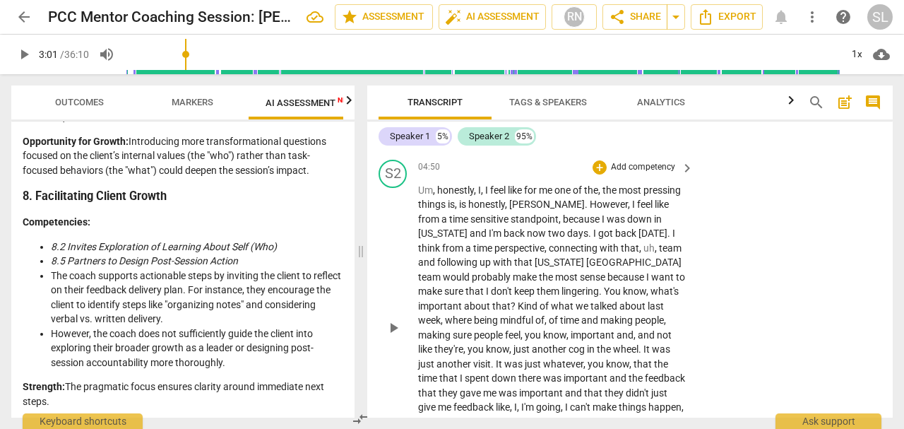
scroll to position [1062, 0]
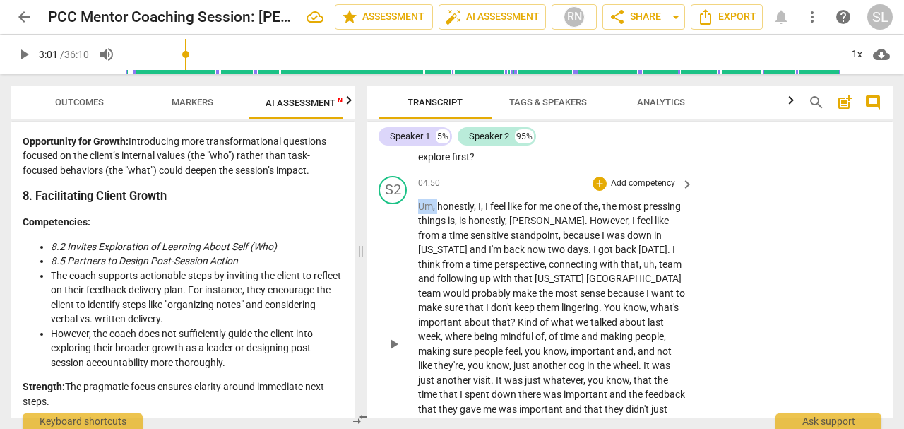
drag, startPoint x: 440, startPoint y: 205, endPoint x: 413, endPoint y: 203, distance: 26.9
click at [413, 203] on div "S2 play_arrow pause 04:50 + Add competency keyboard_arrow_right Um , honestly ,…" at bounding box center [629, 332] width 525 height 324
click at [621, 264] on span "that" at bounding box center [630, 263] width 18 height 11
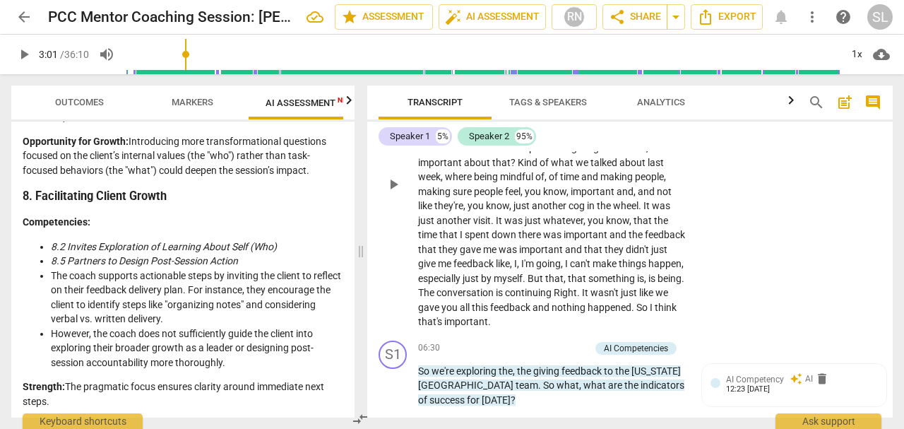
scroll to position [1251, 0]
